Goal: Task Accomplishment & Management: Manage account settings

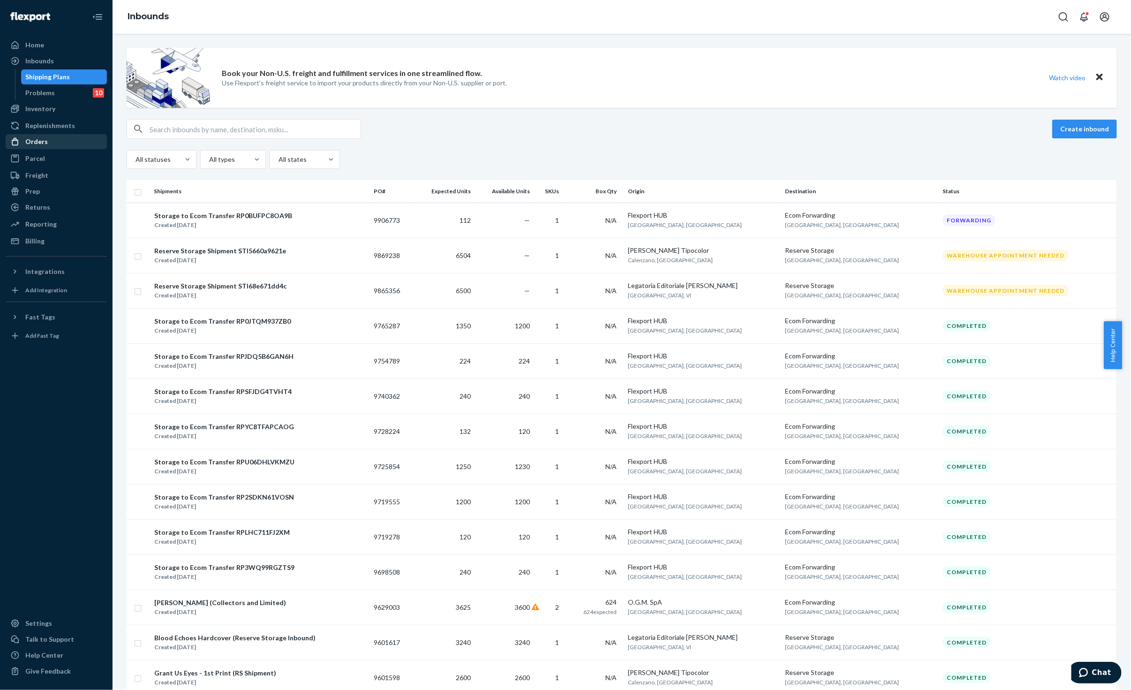
click at [60, 145] on div "Orders" at bounding box center [56, 141] width 99 height 13
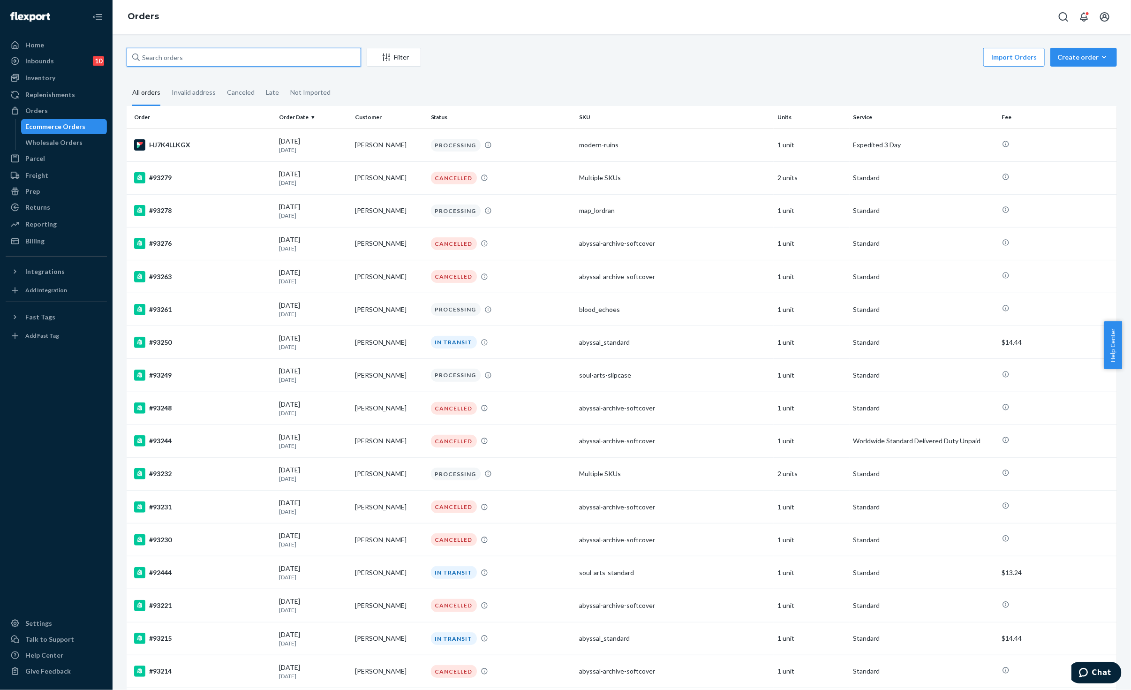
click at [199, 58] on input "text" at bounding box center [244, 57] width 234 height 19
click at [44, 78] on div "Inventory" at bounding box center [40, 77] width 30 height 9
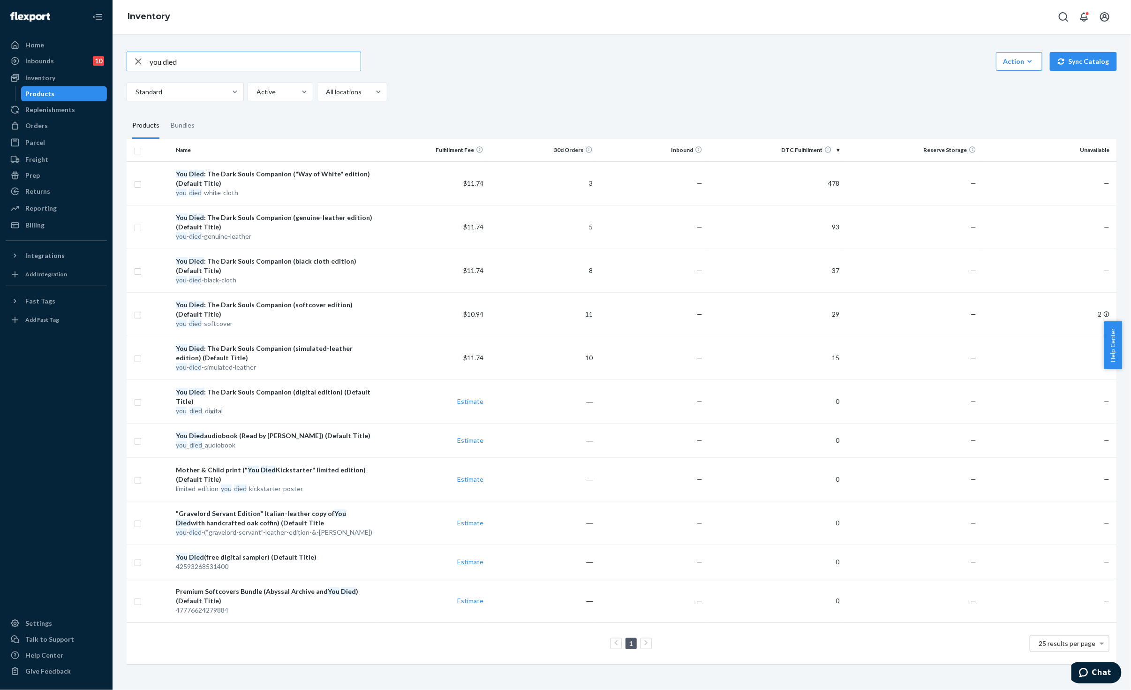
click at [198, 57] on input "you died" at bounding box center [255, 61] width 211 height 19
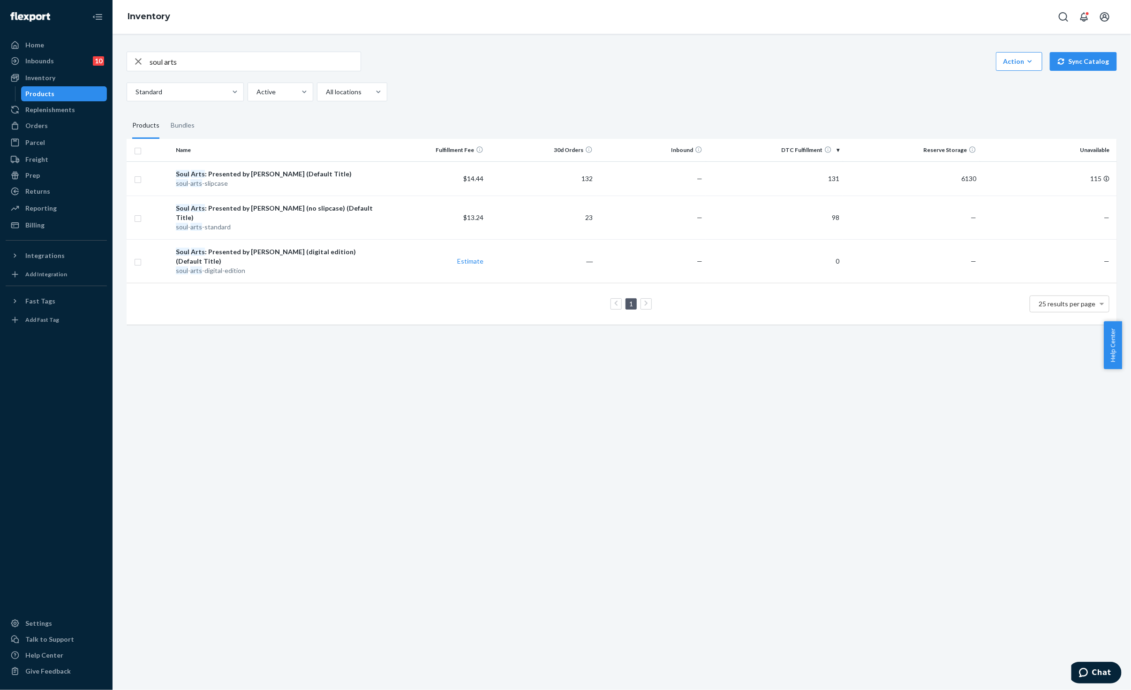
click at [246, 72] on div "soul arts Action Create product Create bundle Bulk create products Bulk update …" at bounding box center [622, 77] width 990 height 50
click at [244, 64] on input "soul arts" at bounding box center [255, 61] width 211 height 19
type input "demonic"
